Goal: Transaction & Acquisition: Register for event/course

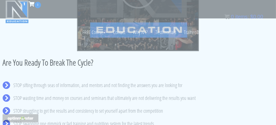
scroll to position [147, 0]
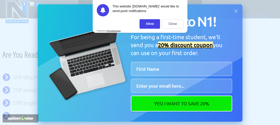
drag, startPoint x: 279, startPoint y: 8, endPoint x: 280, endPoint y: 18, distance: 9.5
click at [172, 25] on div "Close" at bounding box center [172, 23] width 21 height 9
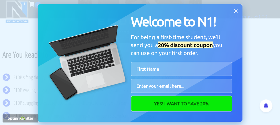
click at [234, 12] on icon at bounding box center [236, 11] width 6 height 6
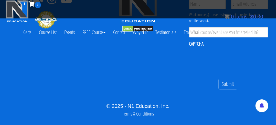
scroll to position [2630, 0]
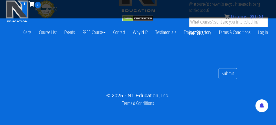
click at [50, 33] on link "Course List" at bounding box center [47, 32] width 25 height 18
click at [29, 32] on link "Certs" at bounding box center [27, 32] width 16 height 18
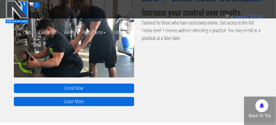
scroll to position [386, 0]
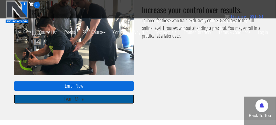
click at [118, 101] on link "Learn More" at bounding box center [74, 99] width 121 height 9
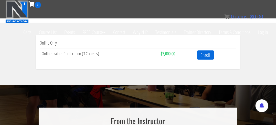
scroll to position [164, 0]
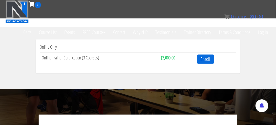
click at [211, 53] on td "Enroll" at bounding box center [216, 59] width 42 height 14
click at [209, 59] on link "Enroll" at bounding box center [205, 59] width 17 height 9
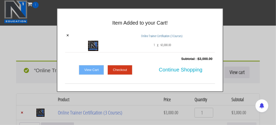
click at [99, 68] on link "View Cart" at bounding box center [91, 70] width 25 height 10
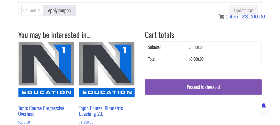
scroll to position [104, 0]
